Goal: Information Seeking & Learning: Learn about a topic

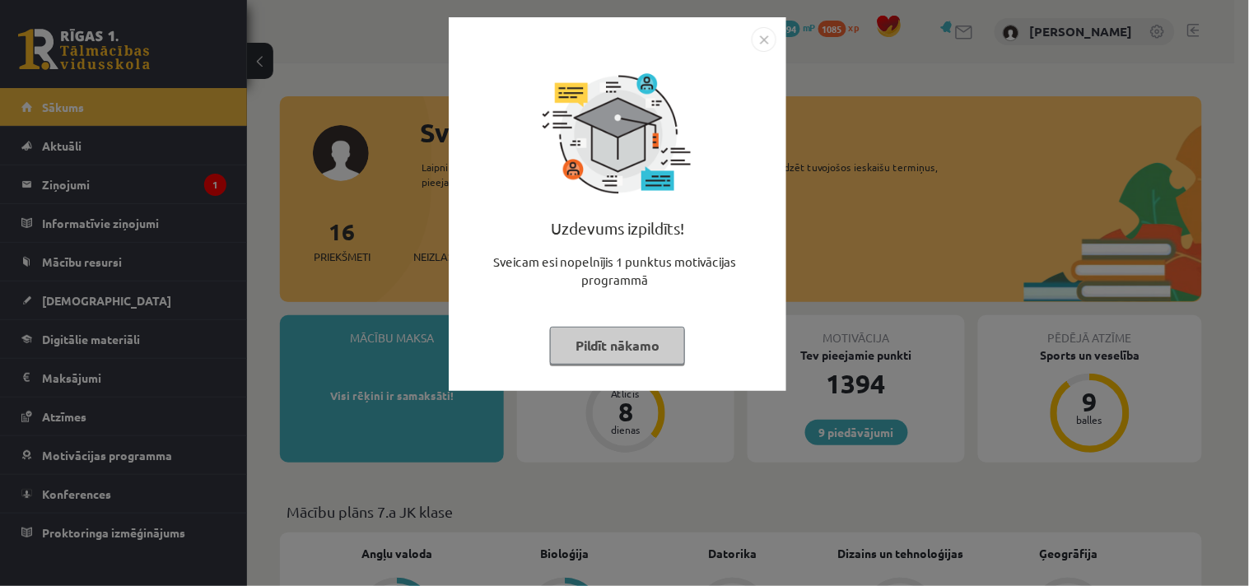
click at [765, 35] on img "Close" at bounding box center [763, 39] width 25 height 25
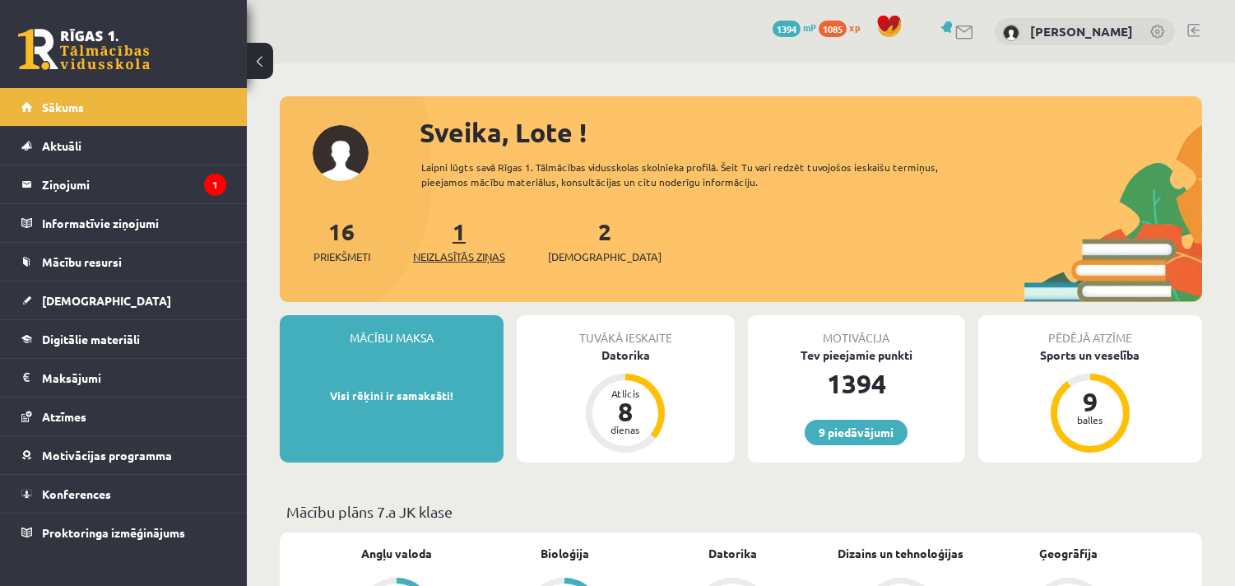
click at [458, 241] on link "1 Neizlasītās ziņas" at bounding box center [459, 240] width 92 height 49
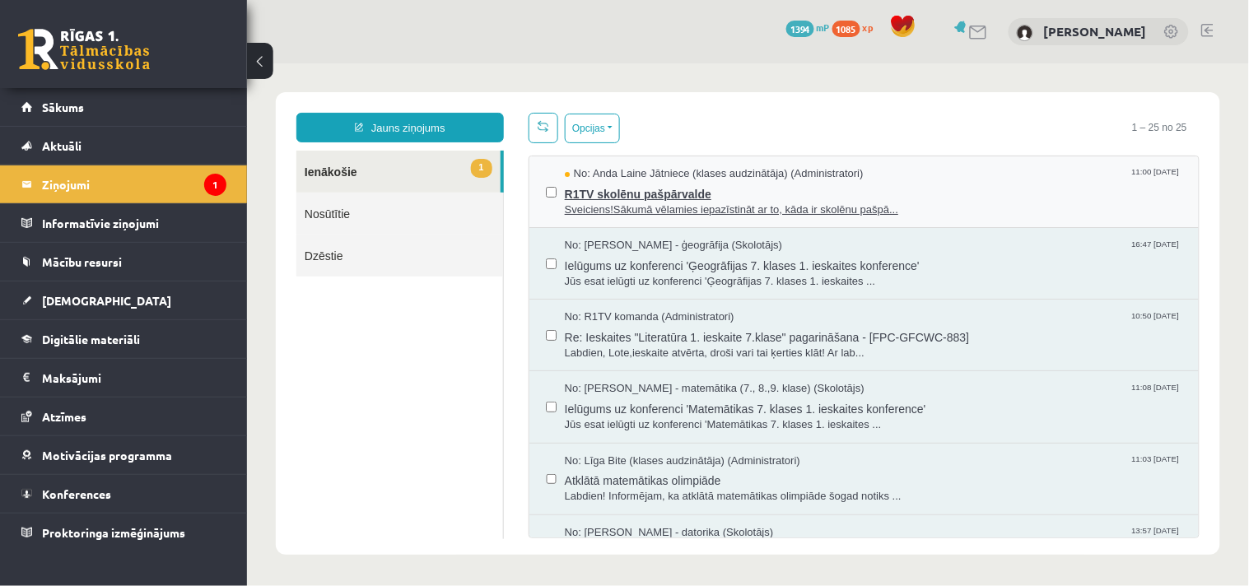
click at [617, 184] on span "R1TV skolēnu pašpārvalde" at bounding box center [872, 191] width 617 height 21
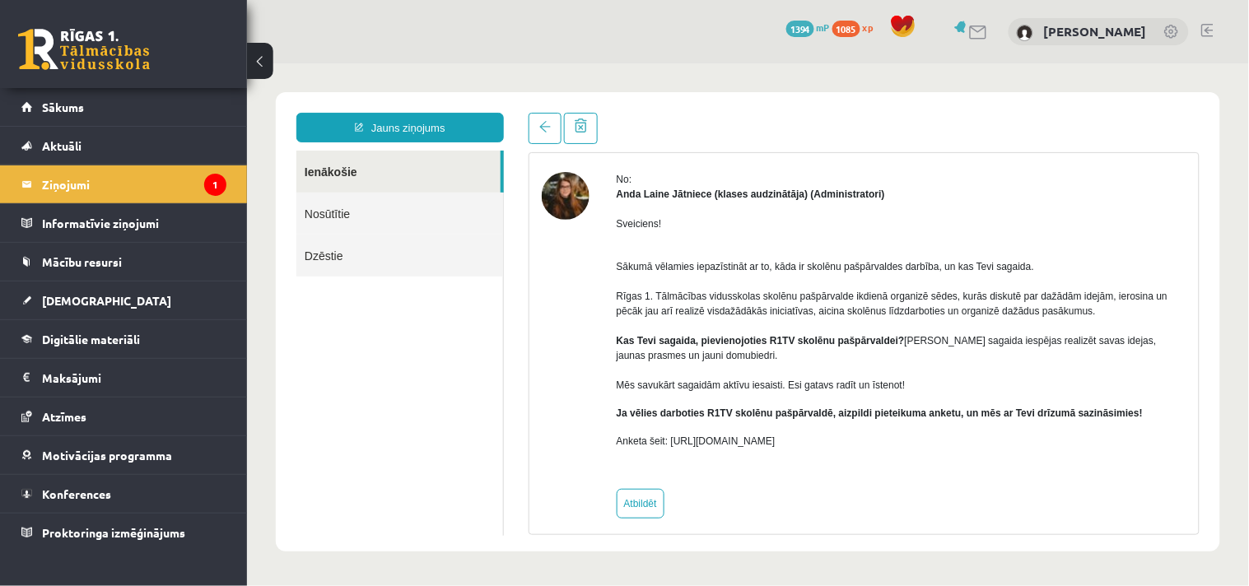
scroll to position [58, 0]
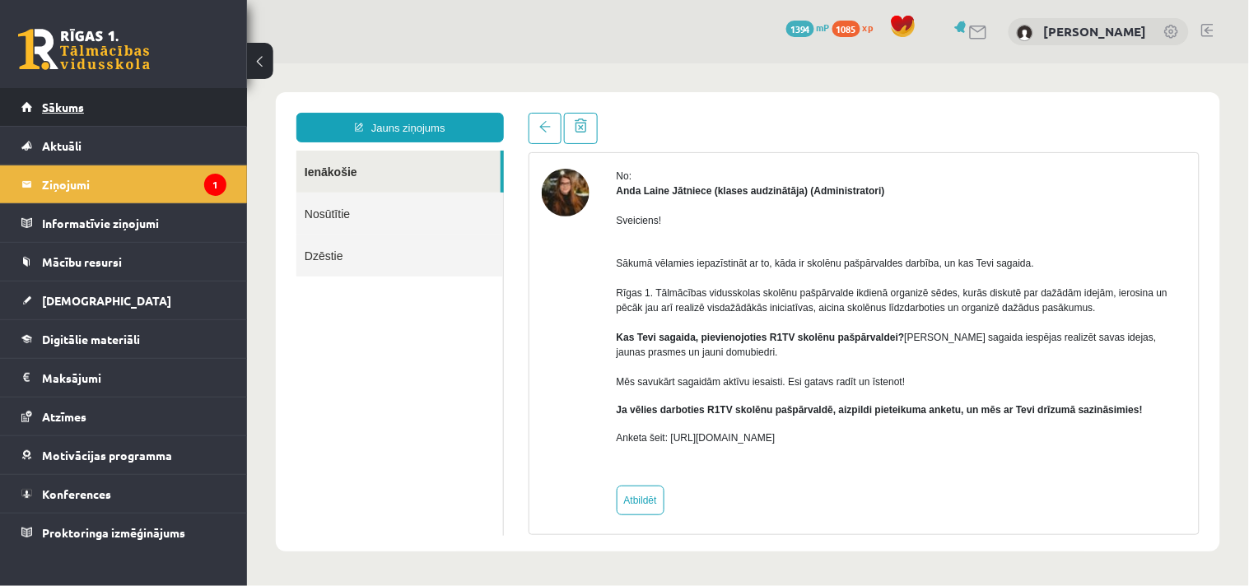
click at [95, 110] on link "Sākums" at bounding box center [123, 107] width 205 height 38
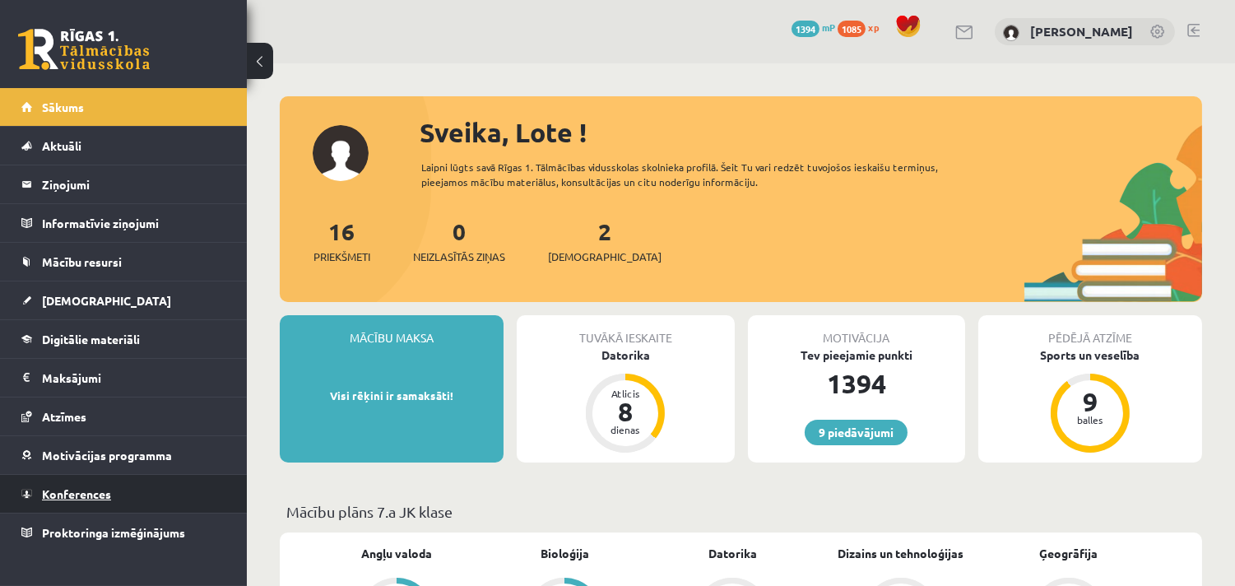
click at [66, 496] on span "Konferences" at bounding box center [76, 493] width 69 height 15
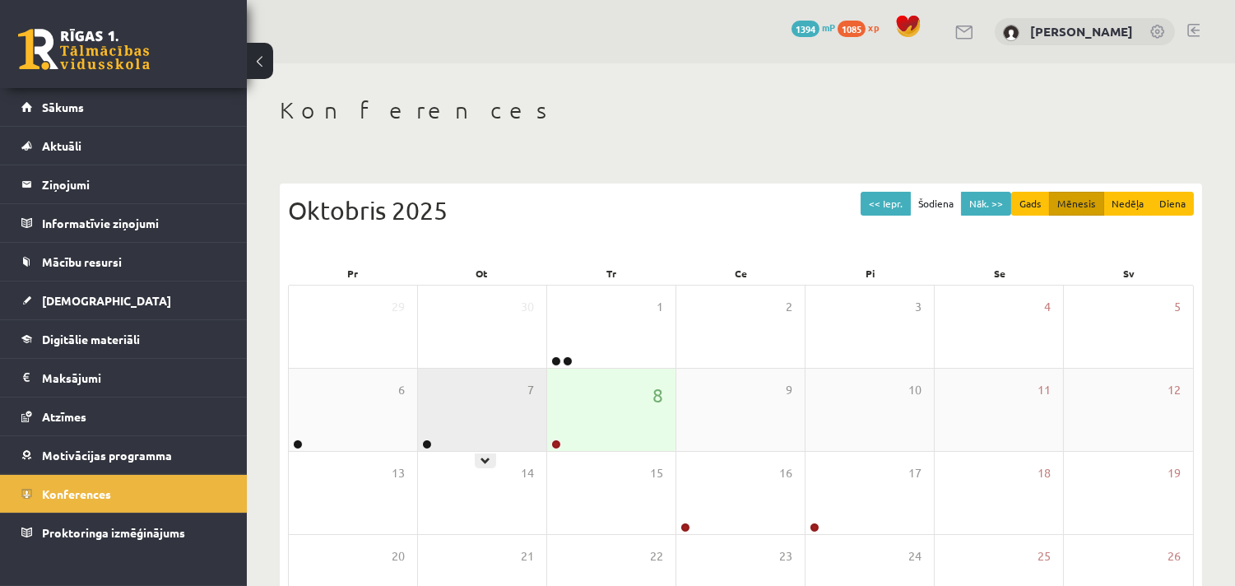
click at [421, 441] on div at bounding box center [426, 446] width 16 height 12
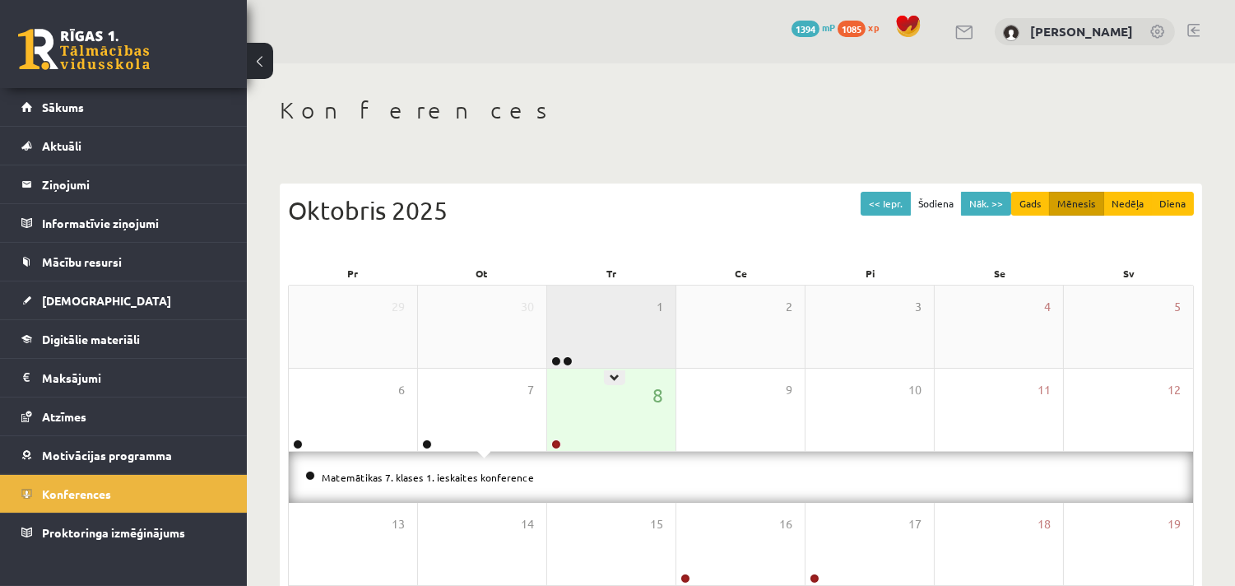
click at [549, 341] on div "1" at bounding box center [611, 327] width 128 height 82
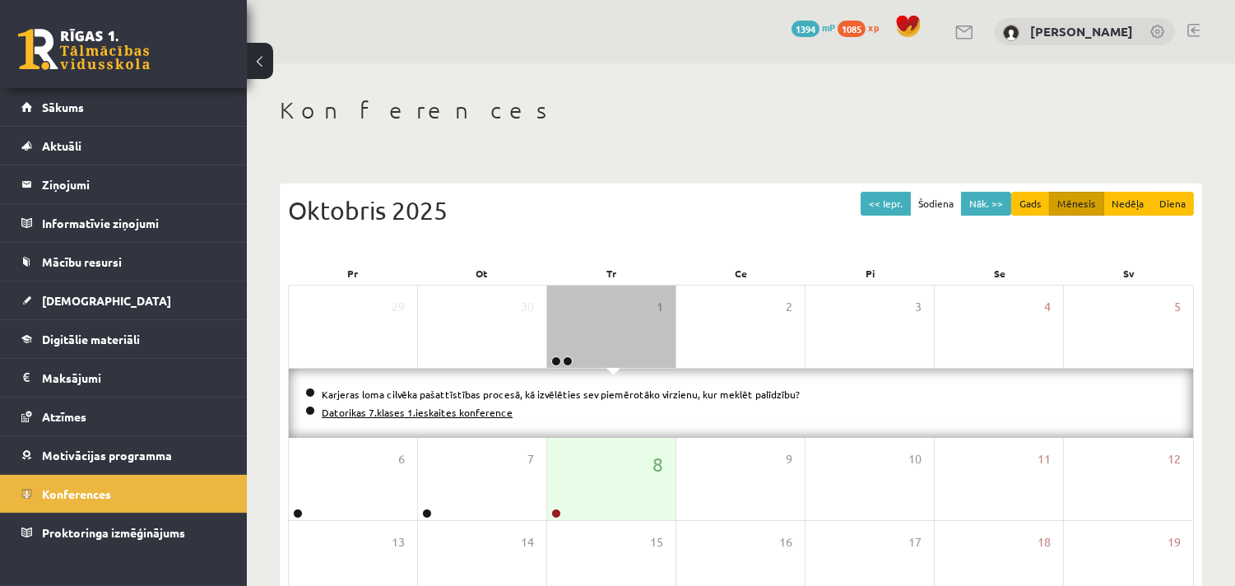
click at [458, 409] on link "Datorikas 7.klases 1.ieskaites konference" at bounding box center [417, 412] width 191 height 13
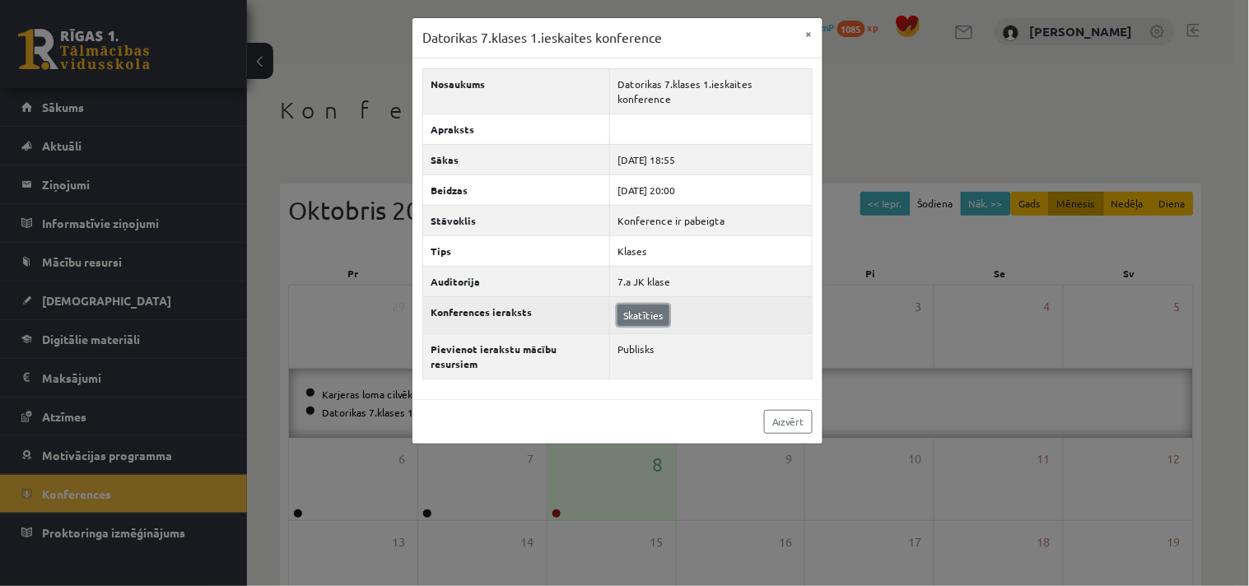
click at [635, 305] on link "Skatīties" at bounding box center [643, 315] width 52 height 21
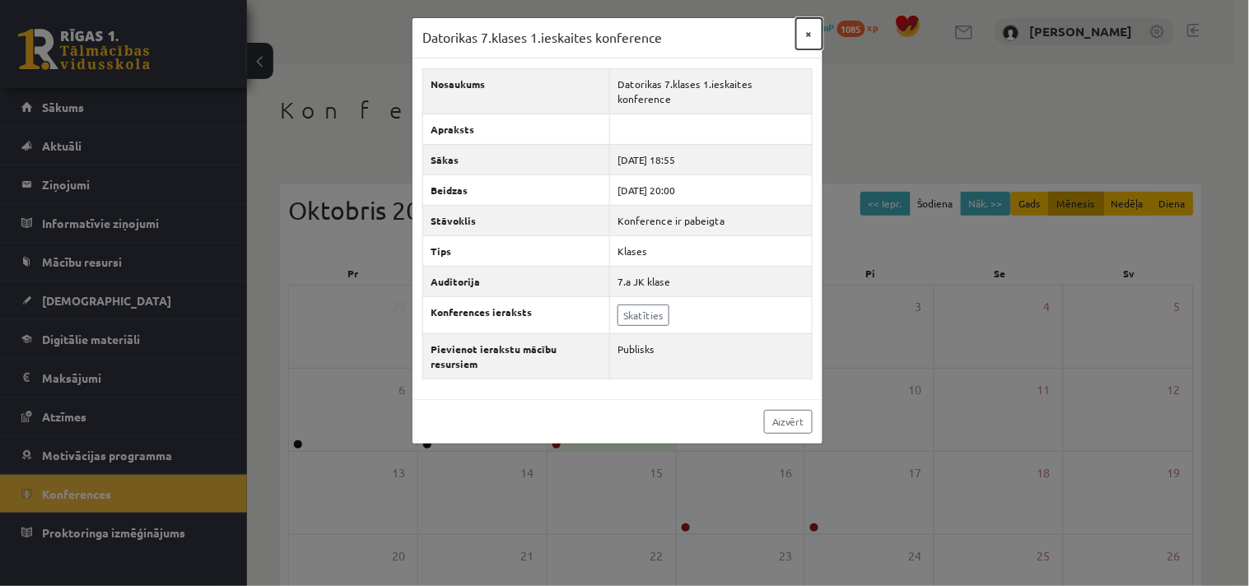
click at [803, 25] on button "×" at bounding box center [809, 33] width 26 height 31
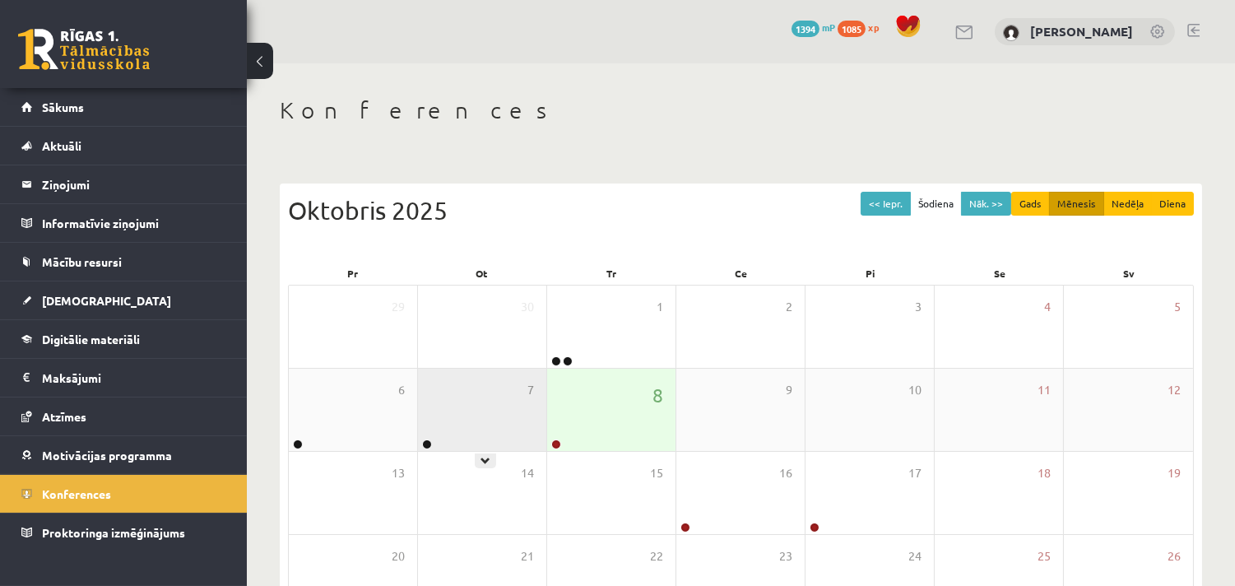
click at [464, 387] on div "7" at bounding box center [482, 410] width 128 height 82
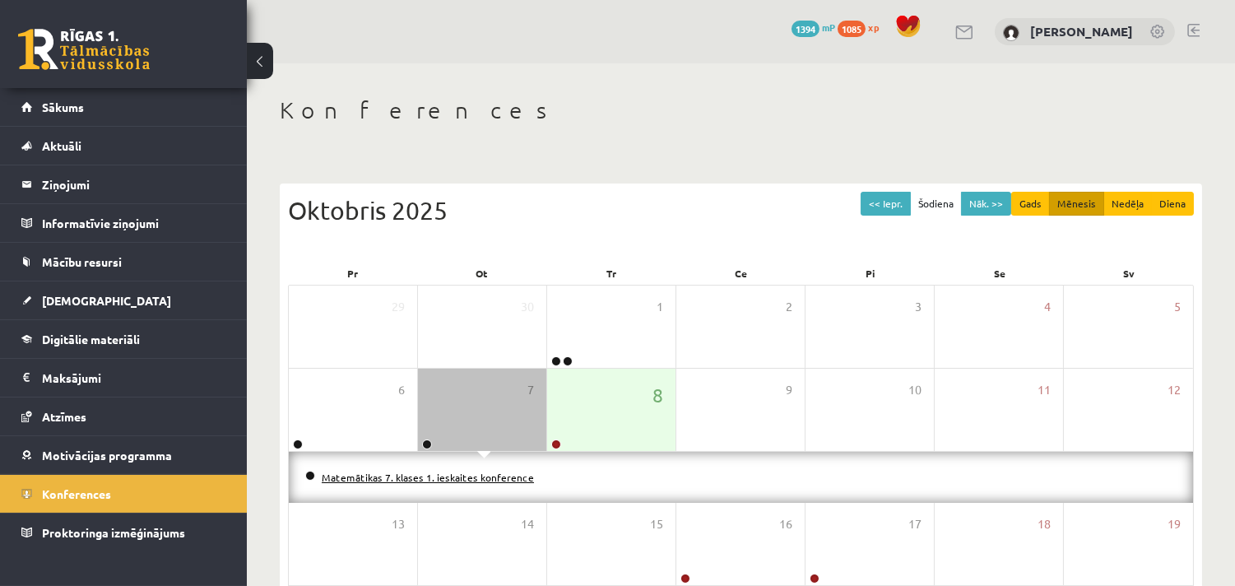
click at [458, 476] on link "Matemātikas 7. klases 1. ieskaites konference" at bounding box center [428, 477] width 212 height 13
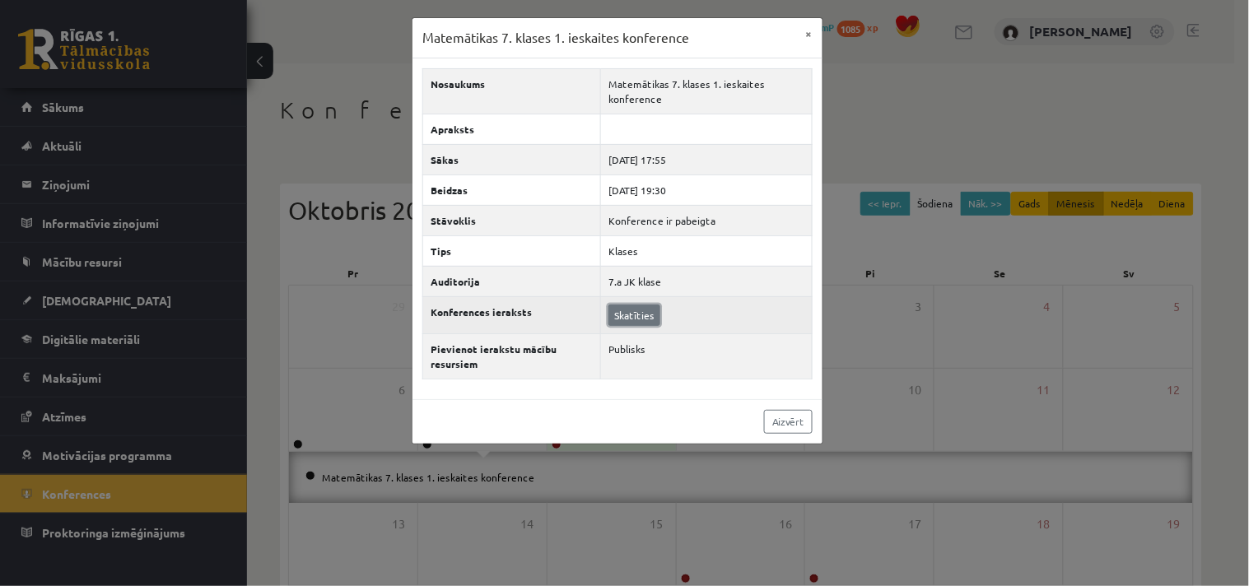
click at [636, 315] on link "Skatīties" at bounding box center [634, 315] width 52 height 21
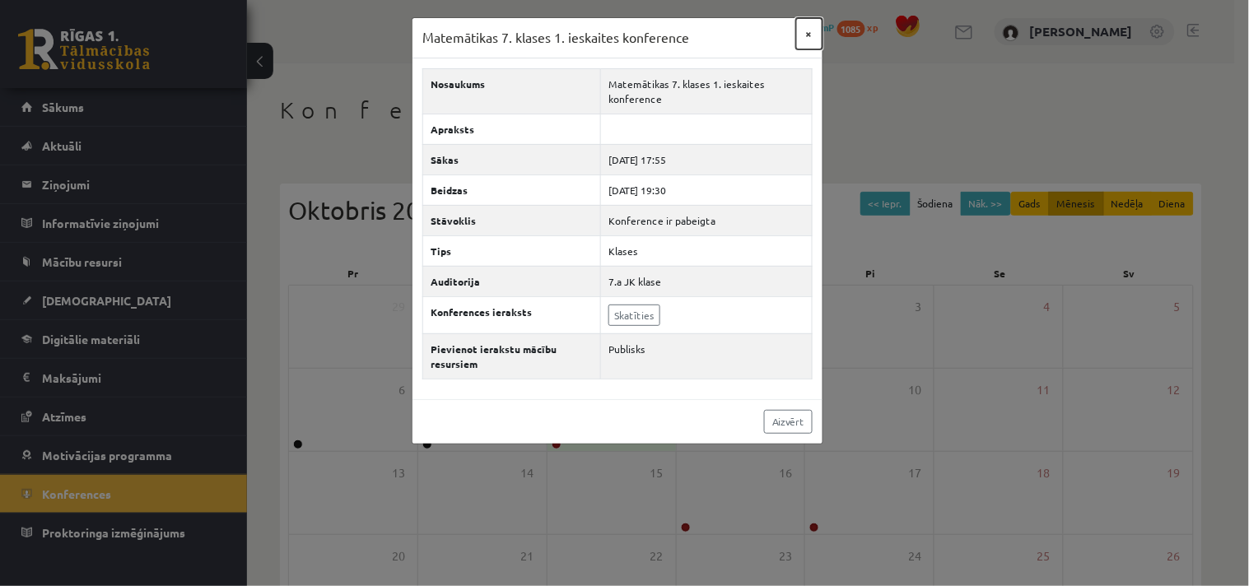
click at [803, 31] on button "×" at bounding box center [809, 33] width 26 height 31
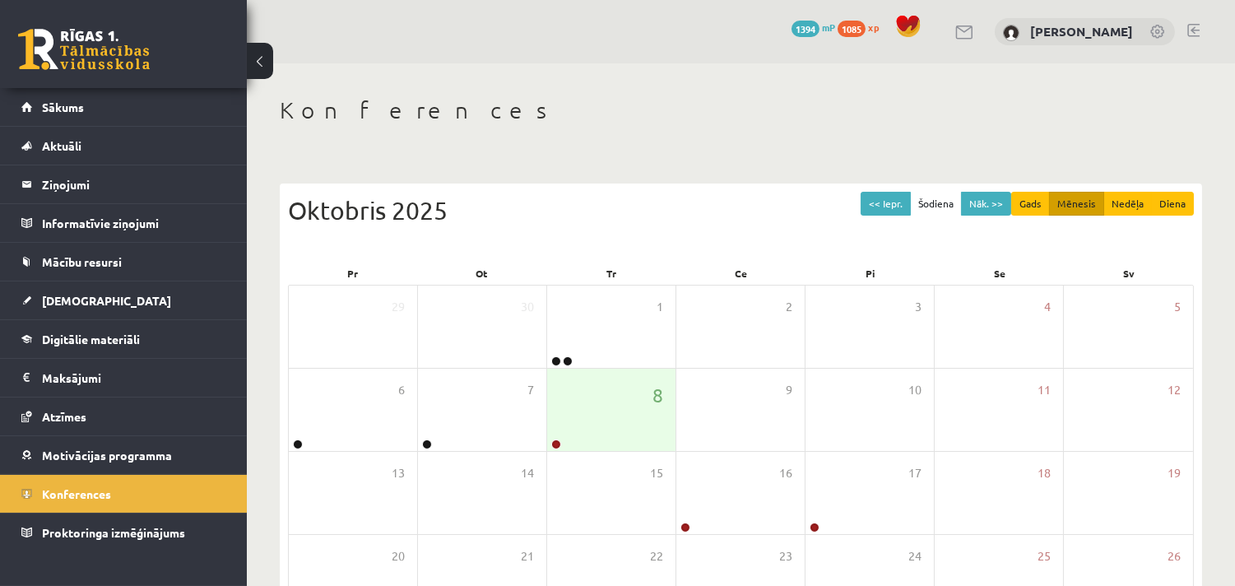
click at [866, 21] on span "1085" at bounding box center [852, 29] width 28 height 16
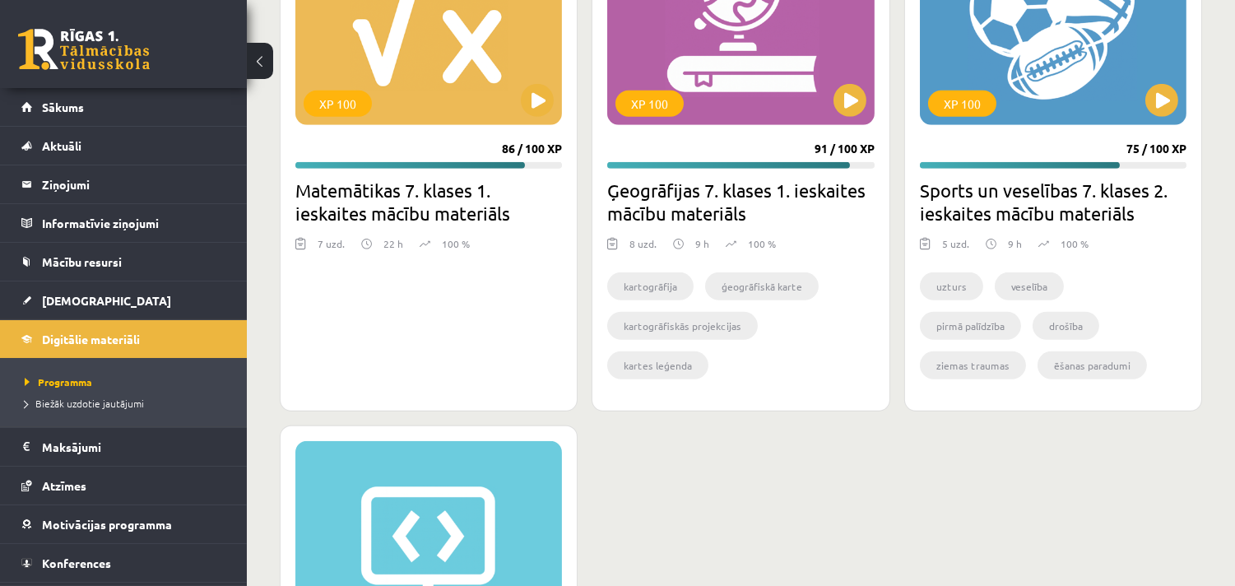
scroll to position [2193, 0]
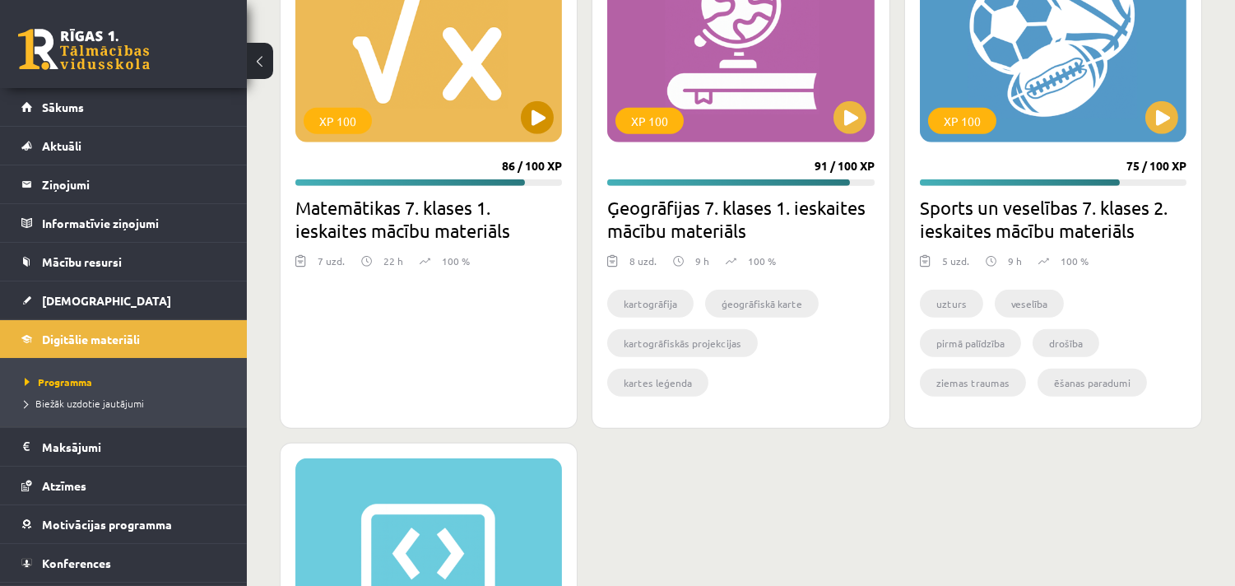
click at [436, 91] on div "XP 100" at bounding box center [428, 40] width 267 height 206
click at [430, 67] on div "XP 100" at bounding box center [428, 40] width 267 height 206
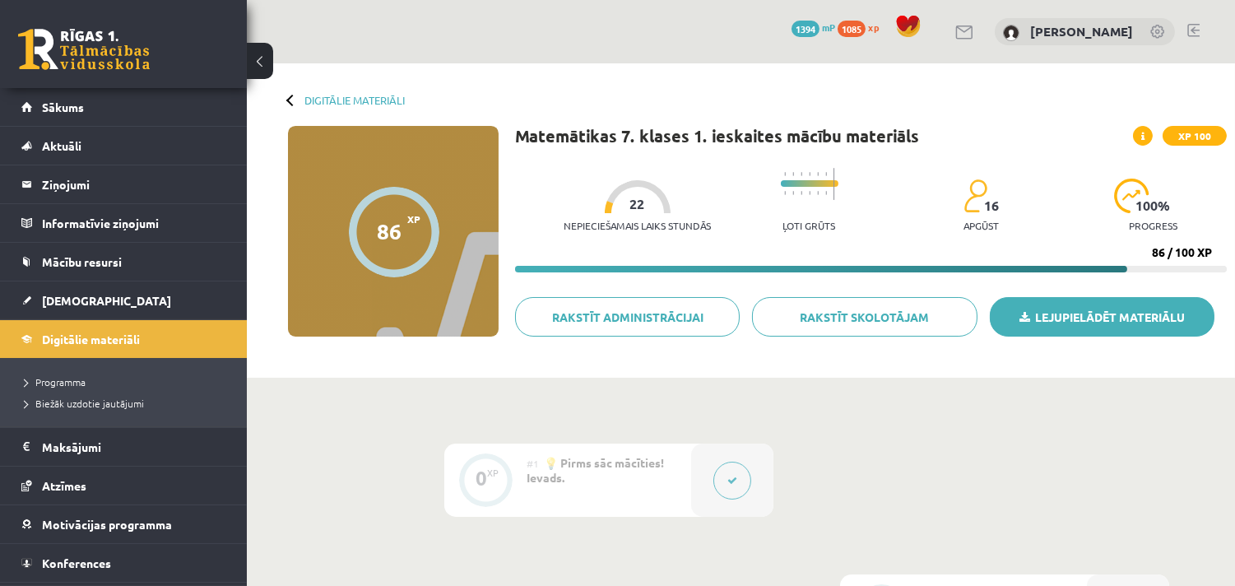
click at [1070, 329] on link "Lejupielādēt materiālu" at bounding box center [1102, 317] width 225 height 40
